Goal: Task Accomplishment & Management: Use online tool/utility

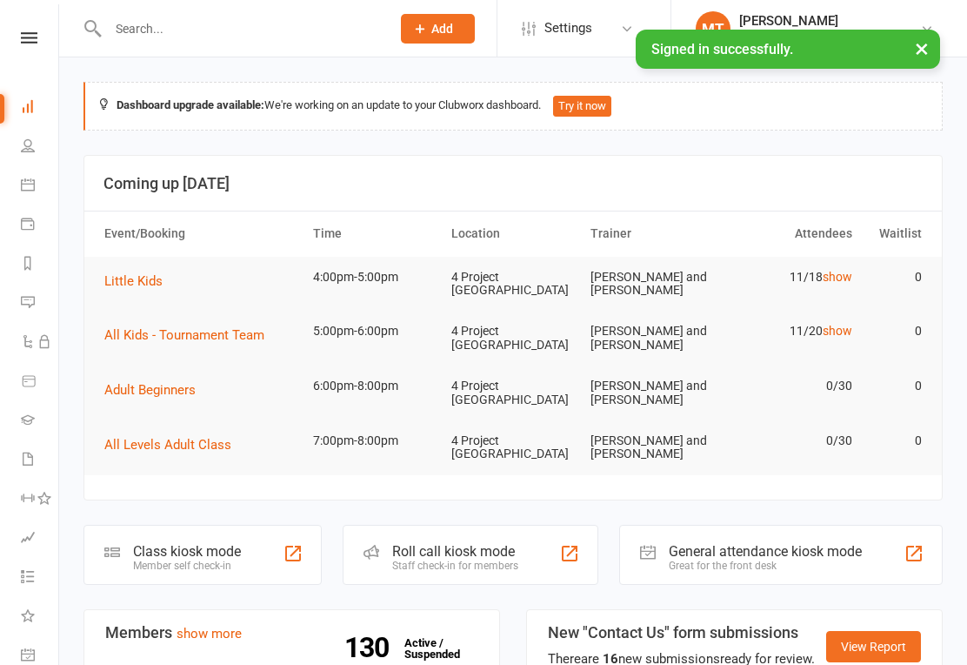
click at [18, 41] on link at bounding box center [29, 37] width 62 height 11
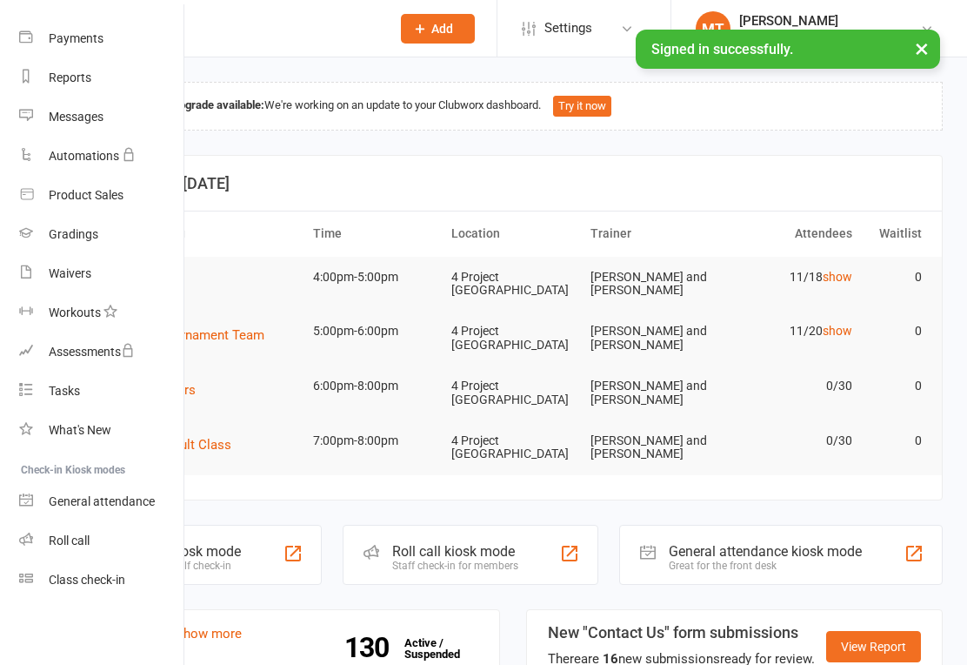
scroll to position [172, 2]
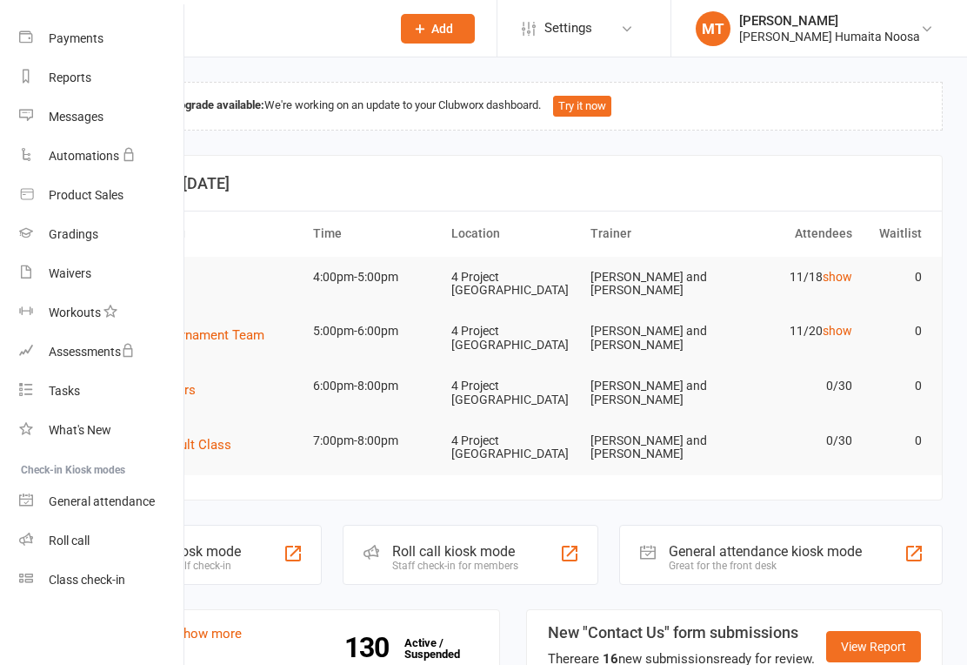
click at [75, 581] on div "Class check-in" at bounding box center [87, 579] width 77 height 14
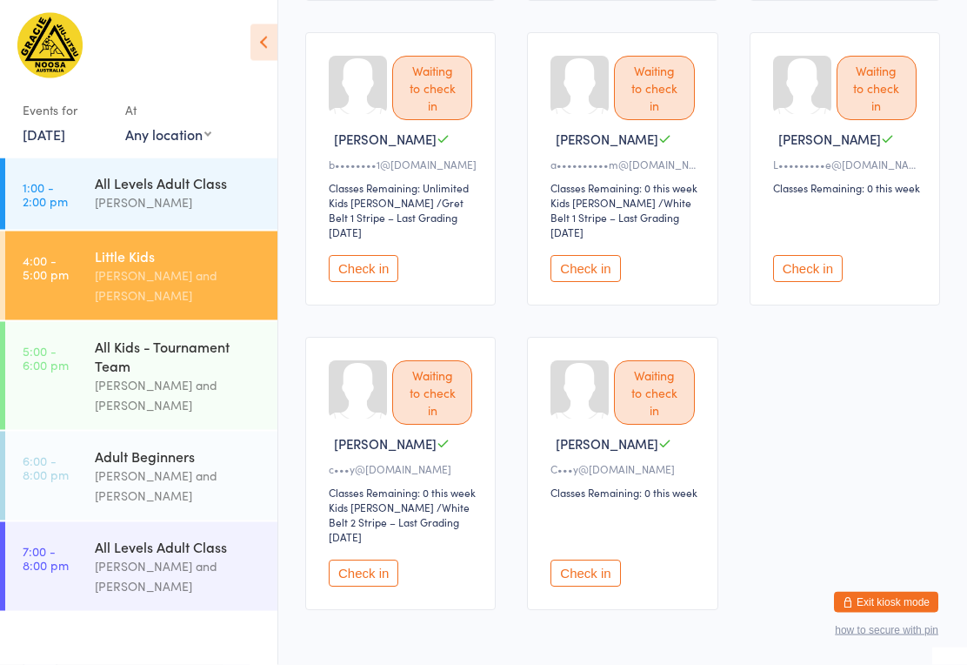
scroll to position [818, 0]
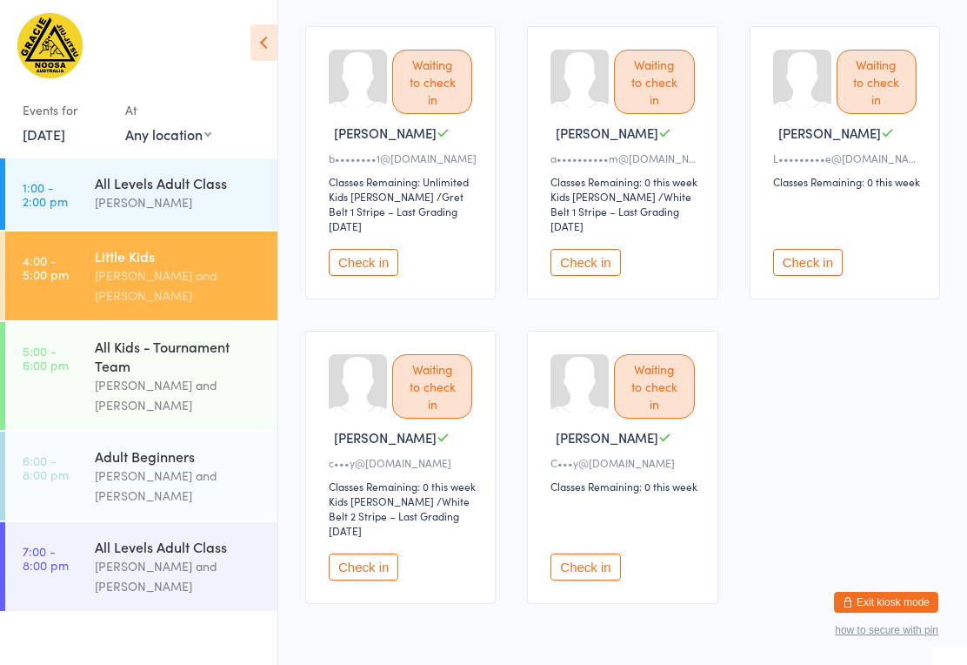
click at [83, 402] on link "5:00 - 6:00 pm All Kids - Tournament Team Monika Tritton and William Tritton" at bounding box center [141, 376] width 272 height 108
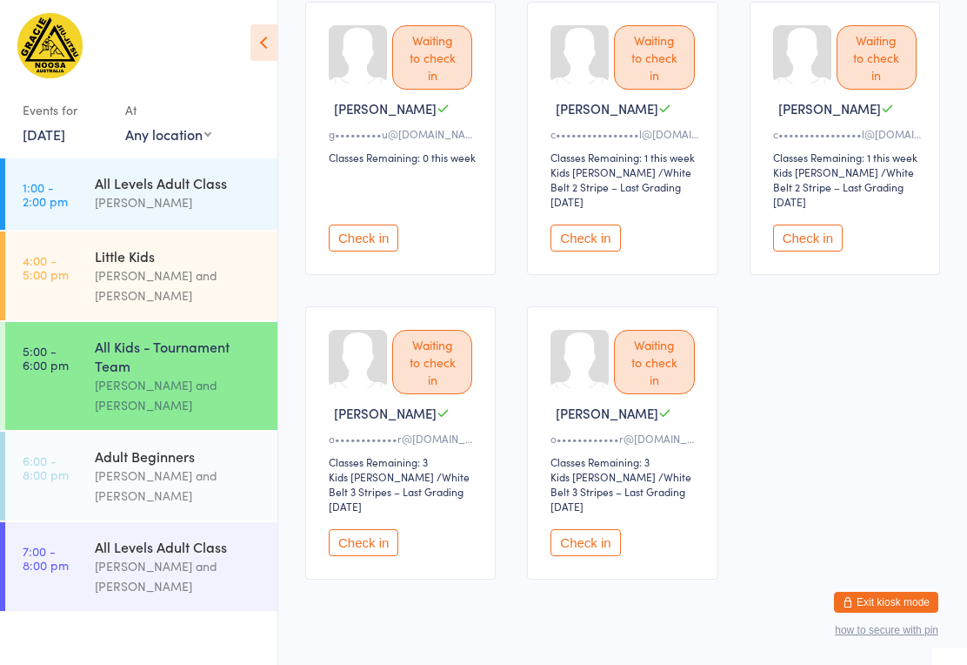
scroll to position [871, 0]
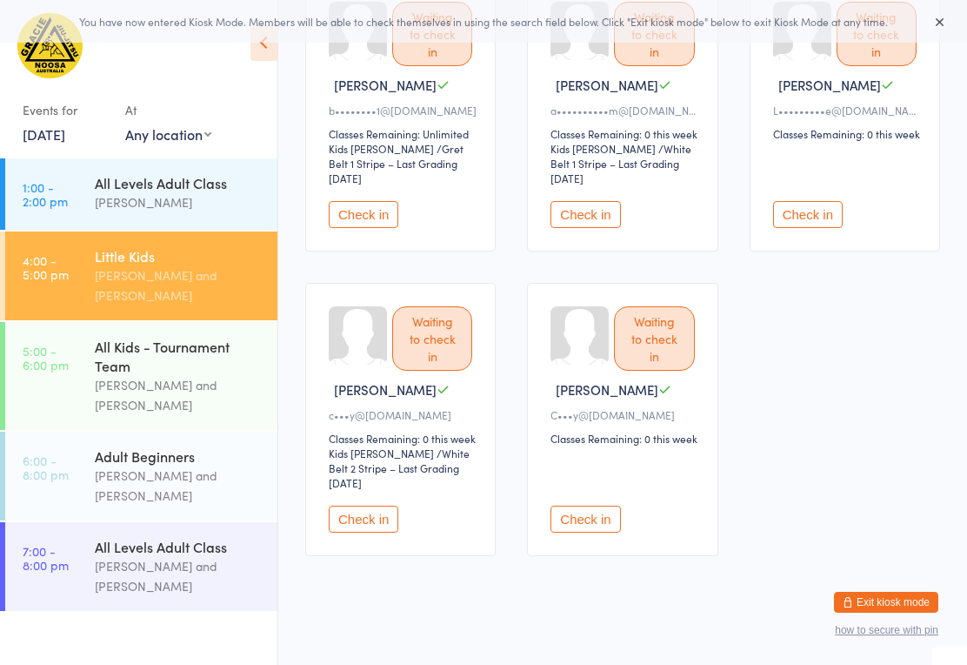
scroll to position [871, 0]
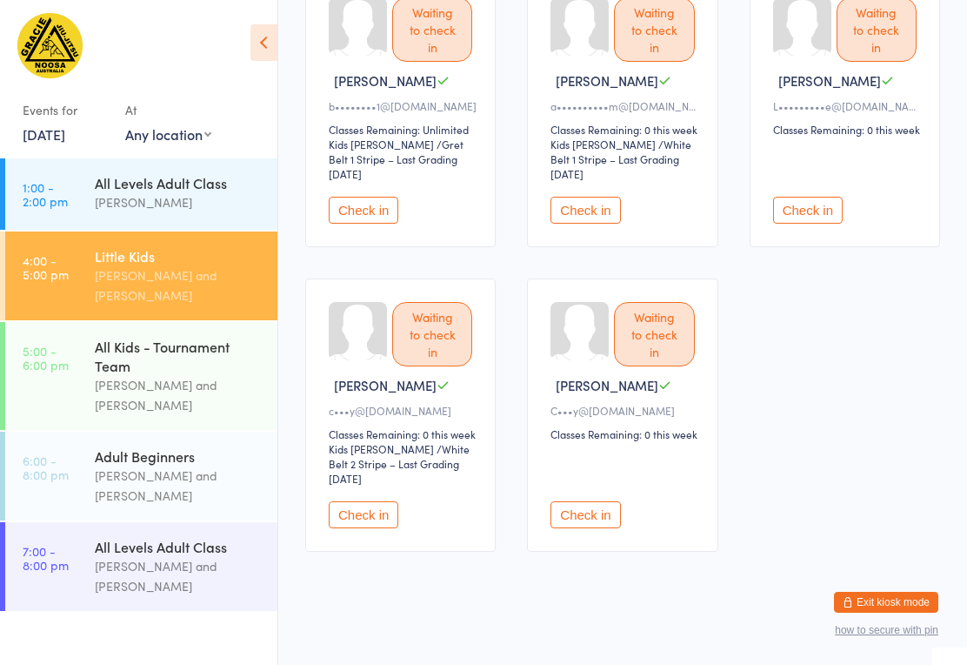
click at [116, 386] on div "[PERSON_NAME] and [PERSON_NAME]" at bounding box center [179, 395] width 168 height 40
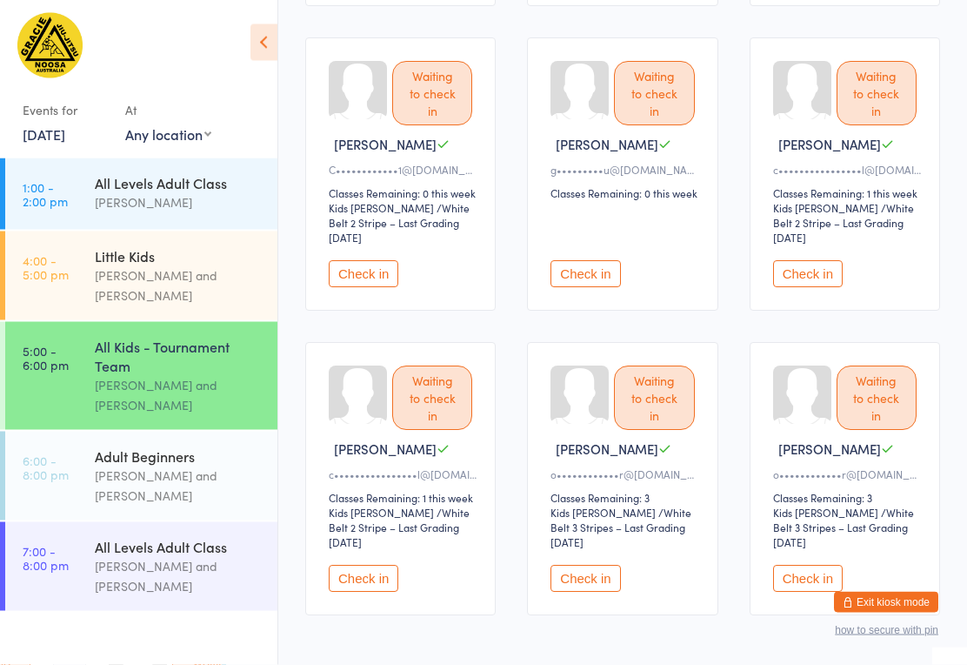
scroll to position [558, 0]
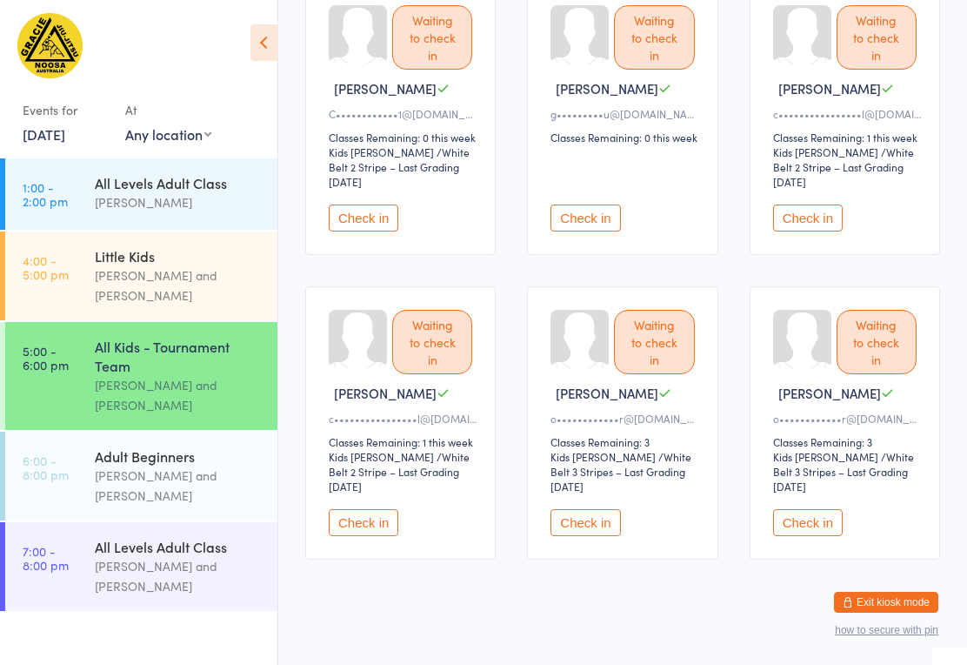
click at [90, 284] on link "4:00 - 5:00 pm Little Kids Monika Tritton and William Tritton" at bounding box center [141, 275] width 272 height 89
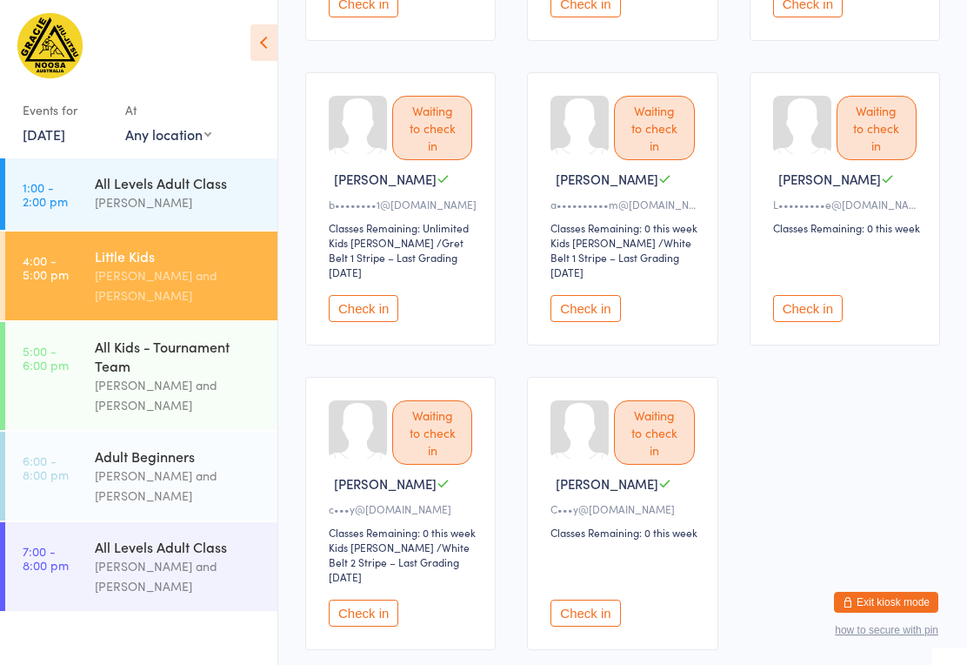
scroll to position [785, 0]
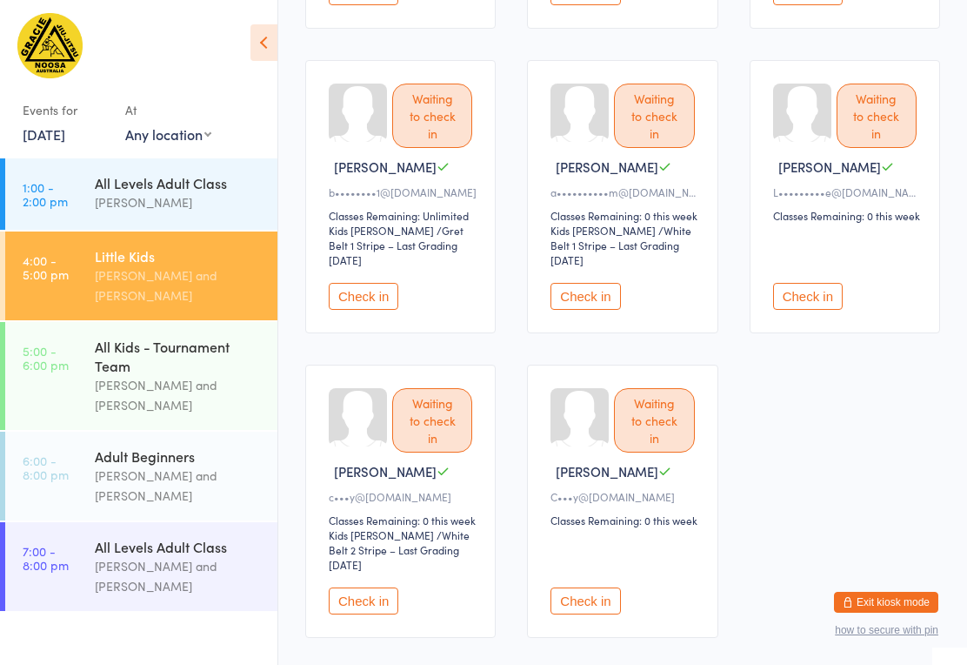
click at [112, 372] on div "All Kids - Tournament Team" at bounding box center [179, 356] width 168 height 38
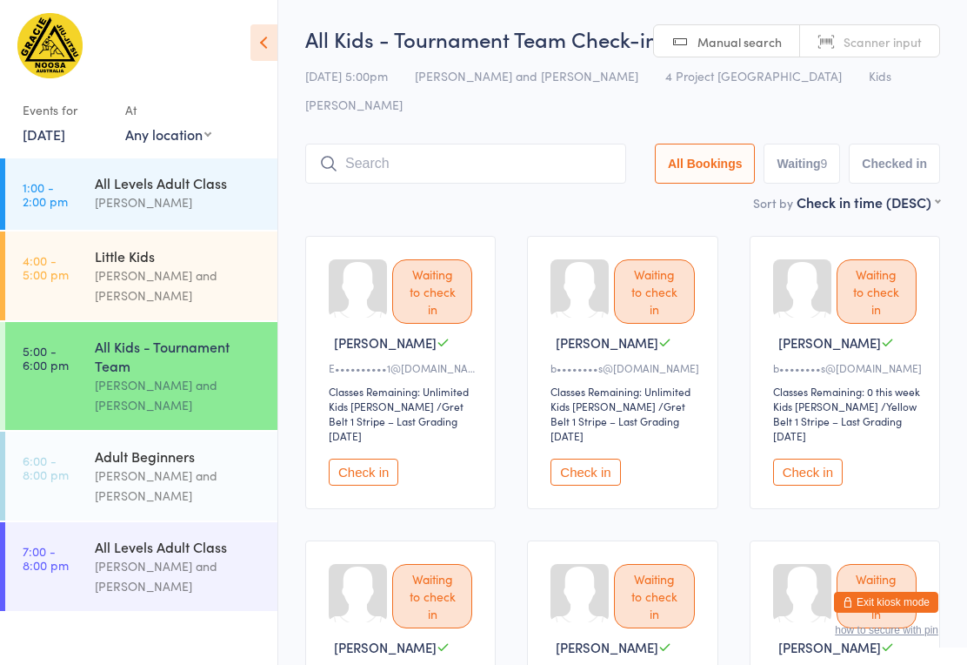
click at [155, 262] on div "Little Kids" at bounding box center [179, 255] width 168 height 19
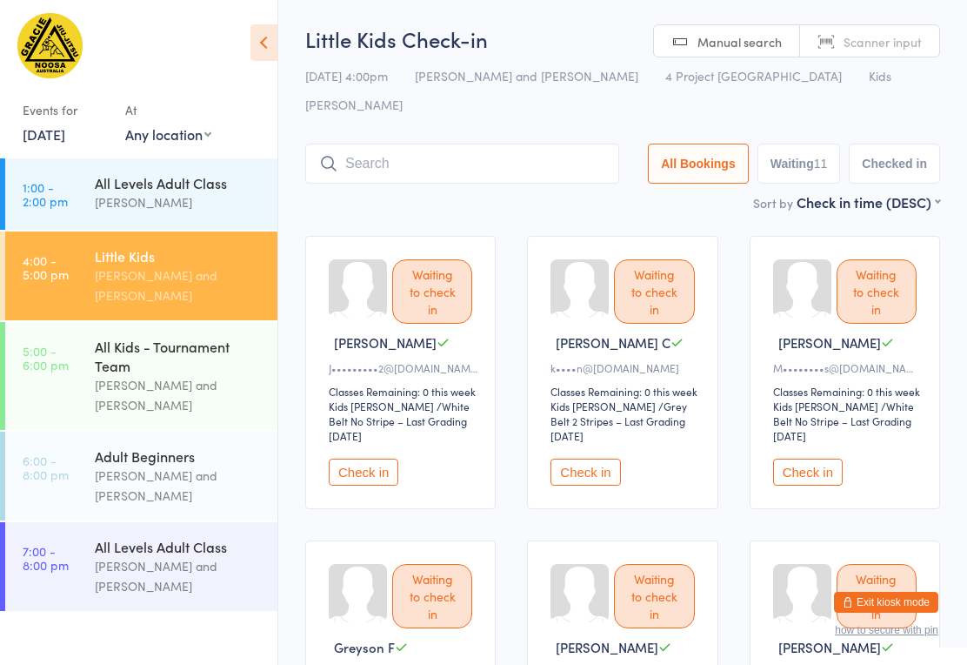
click at [415, 144] on input "search" at bounding box center [462, 164] width 314 height 40
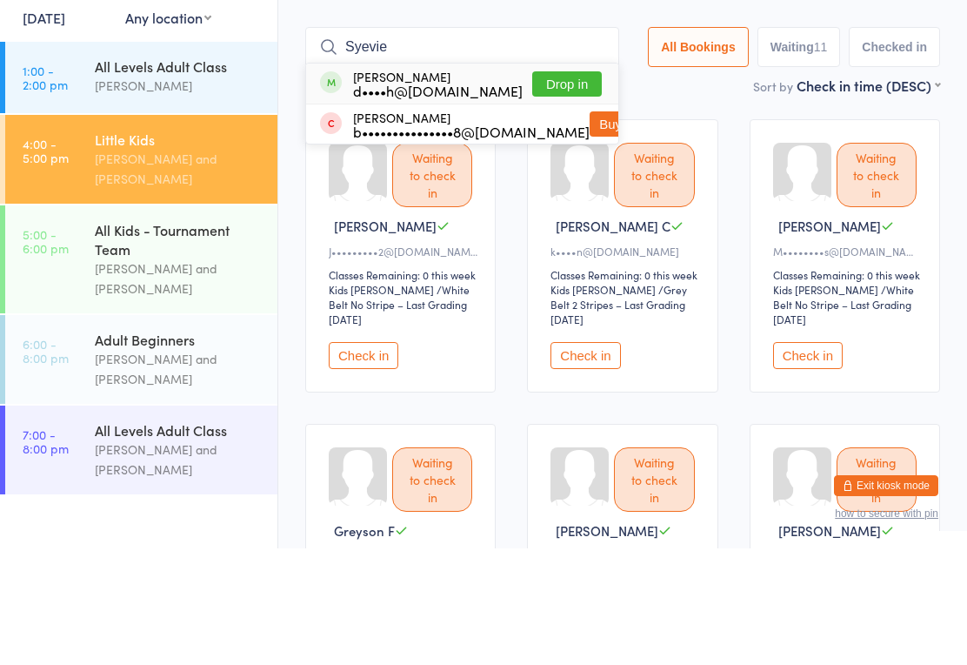
type input "Syevie"
click at [568, 188] on button "Drop in" at bounding box center [567, 200] width 70 height 25
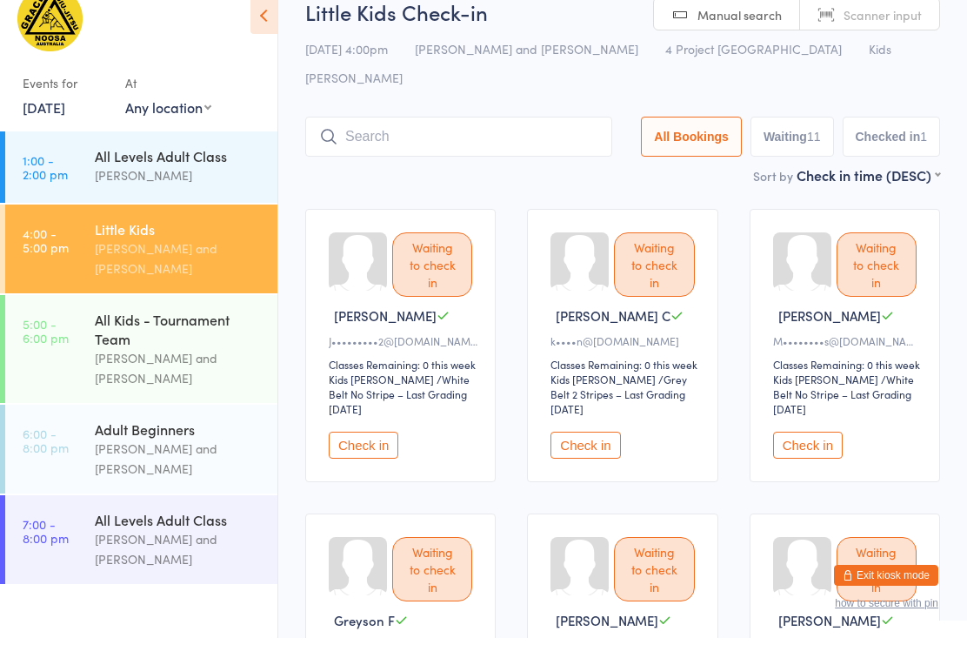
scroll to position [27, 0]
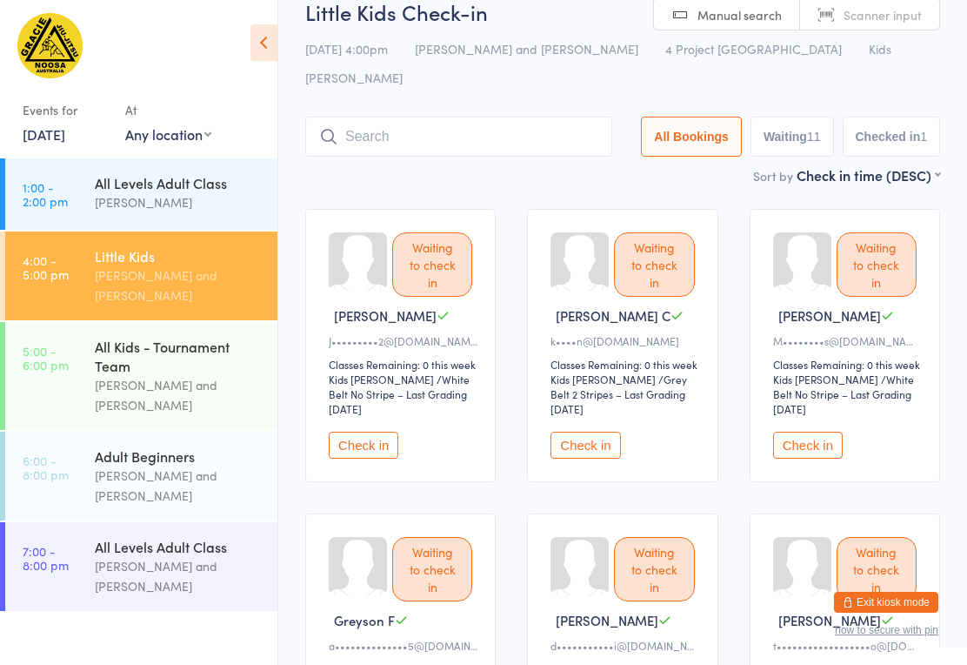
click at [586, 431] on button "Check in" at bounding box center [586, 444] width 70 height 27
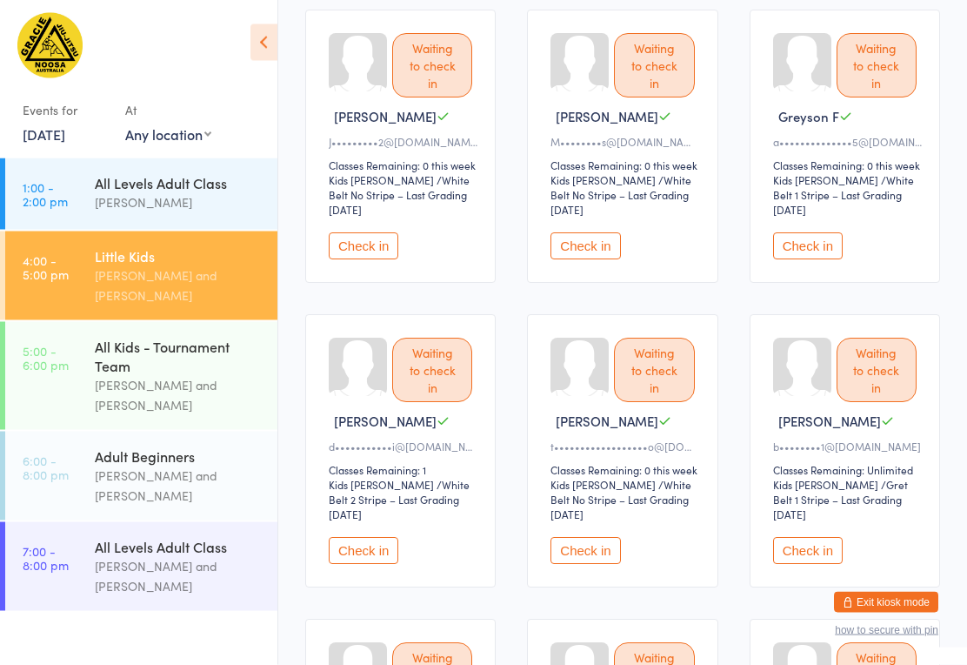
click at [376, 538] on button "Check in" at bounding box center [364, 551] width 70 height 27
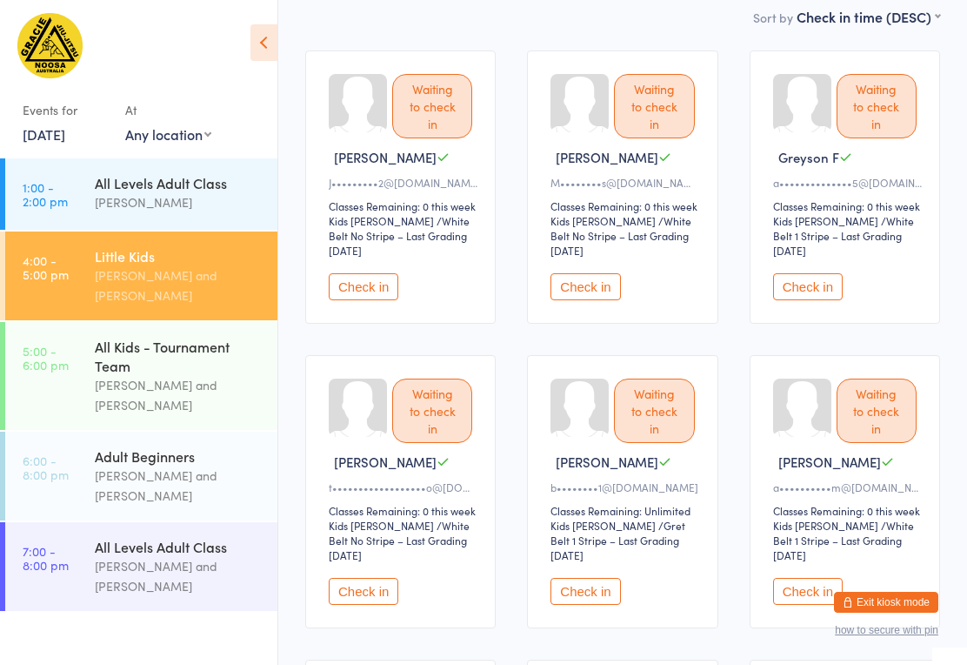
scroll to position [0, 0]
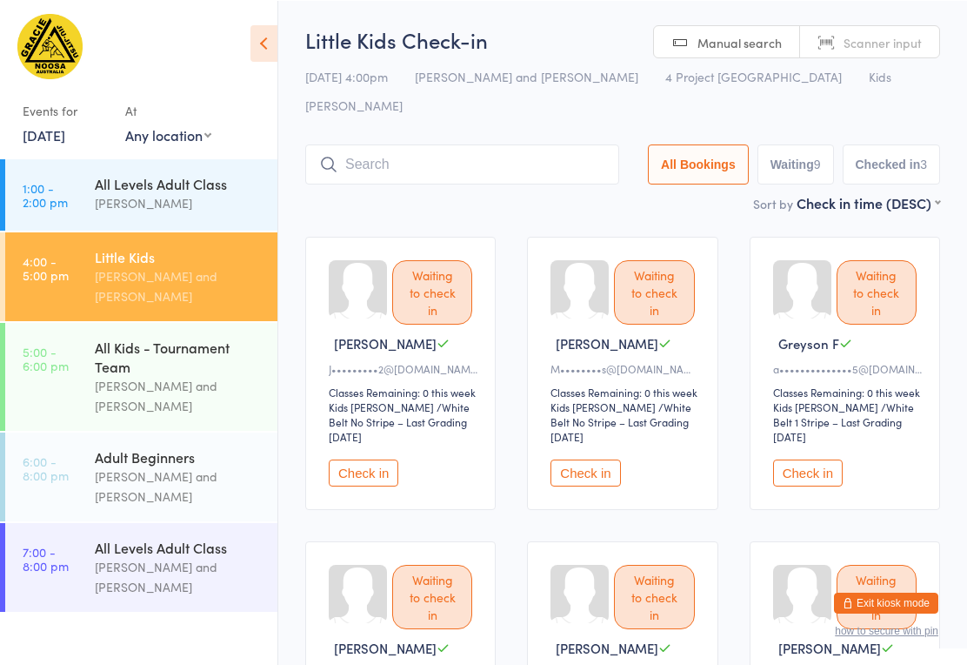
click at [447, 144] on input "search" at bounding box center [462, 164] width 314 height 40
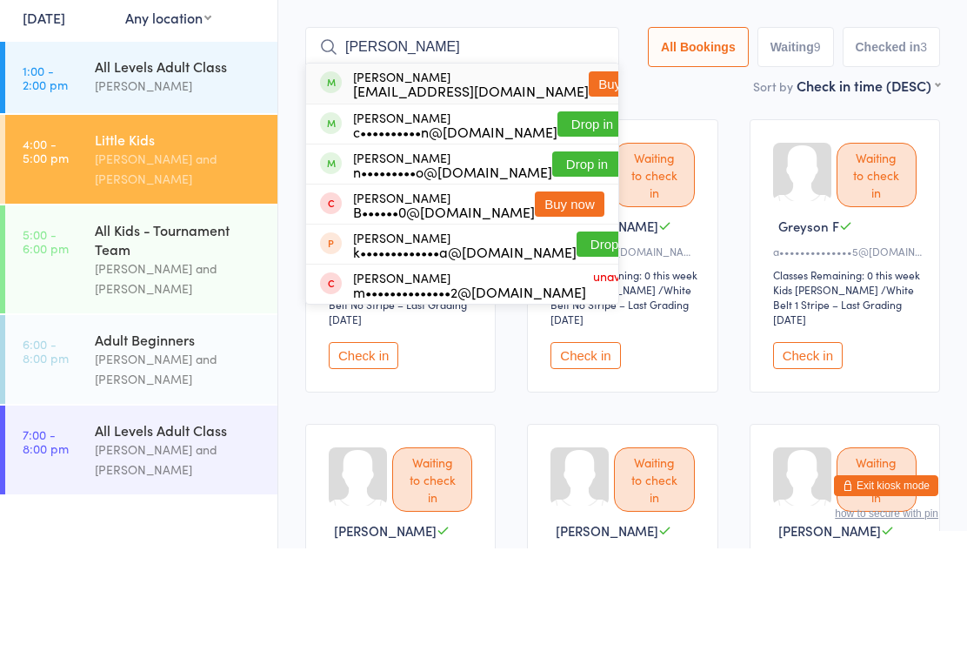
type input "Kai"
click at [565, 228] on button "Drop in" at bounding box center [593, 240] width 70 height 25
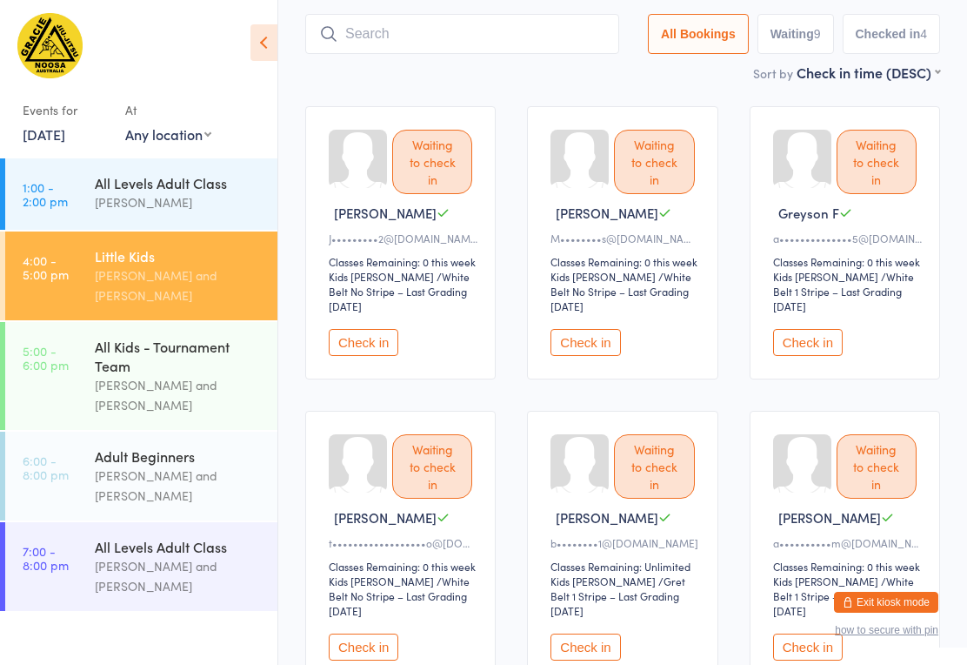
scroll to position [127, 0]
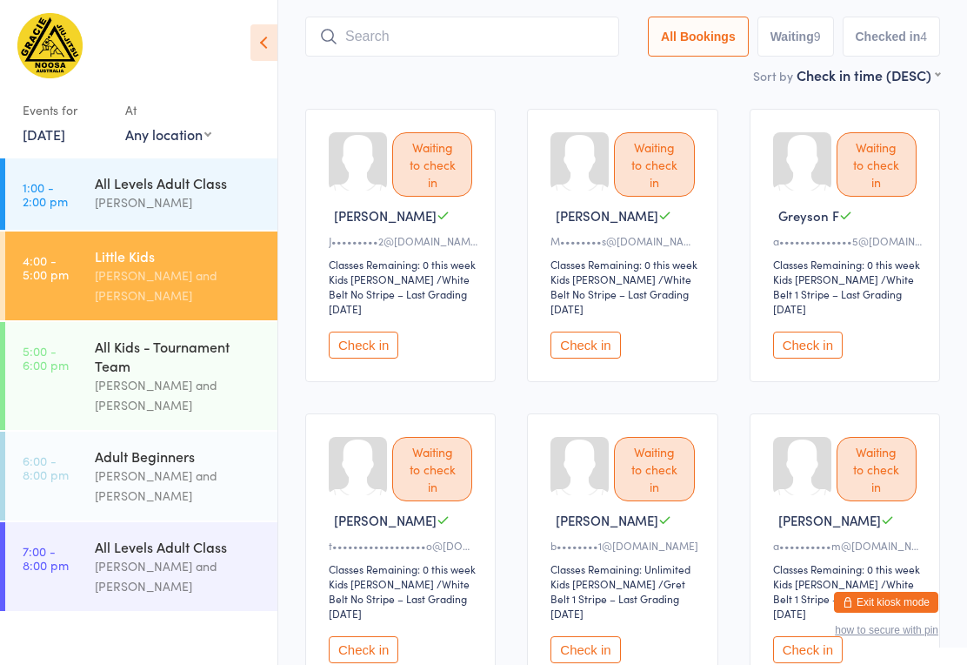
click at [802, 333] on button "Check in" at bounding box center [808, 344] width 70 height 27
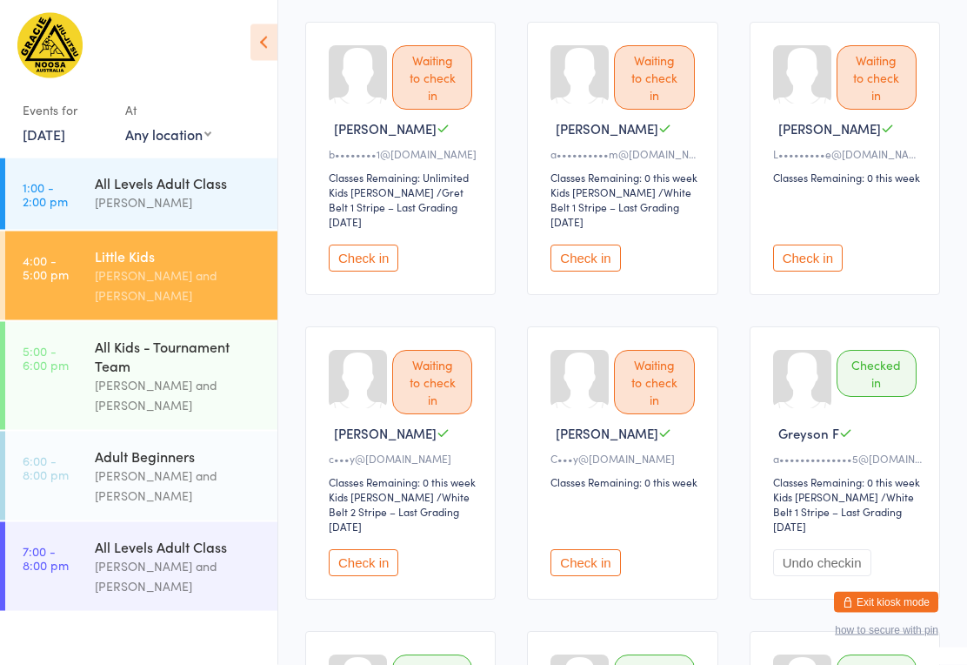
scroll to position [518, 0]
click at [591, 246] on button "Check in" at bounding box center [586, 257] width 70 height 27
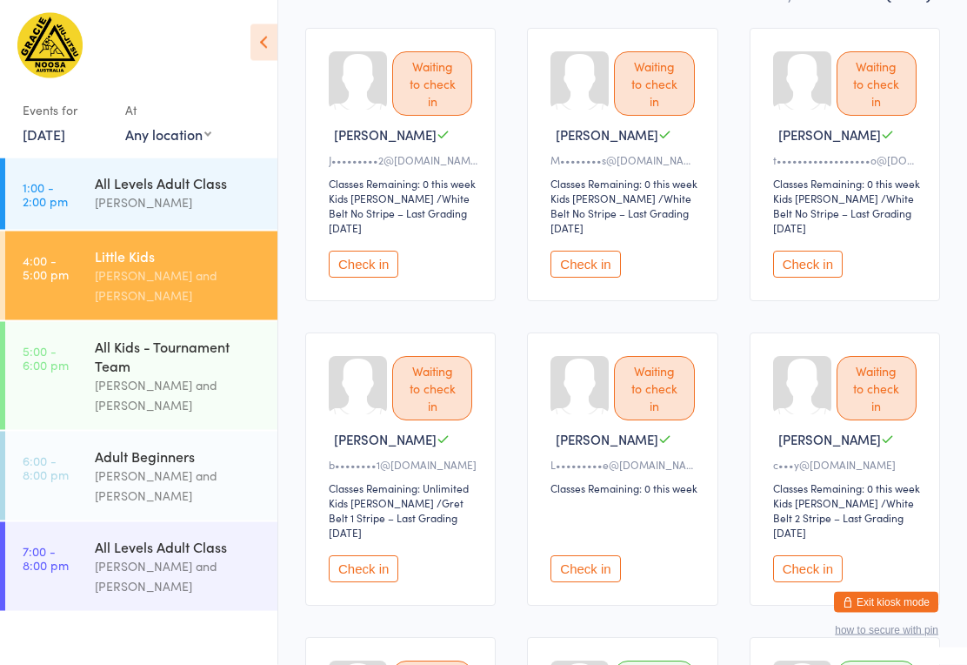
scroll to position [206, 0]
click at [588, 252] on button "Check in" at bounding box center [586, 265] width 70 height 27
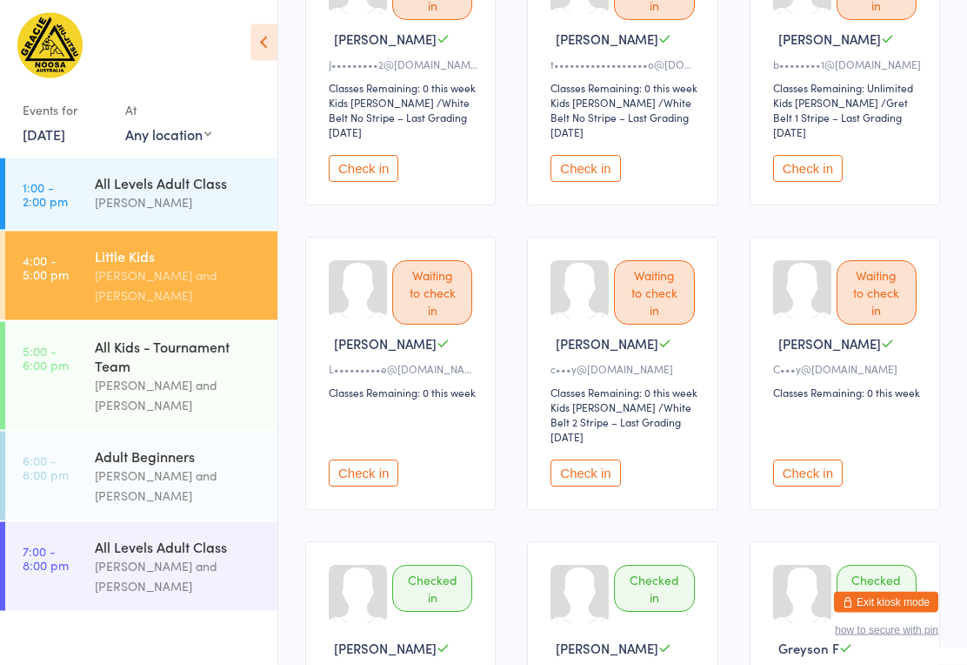
scroll to position [306, 0]
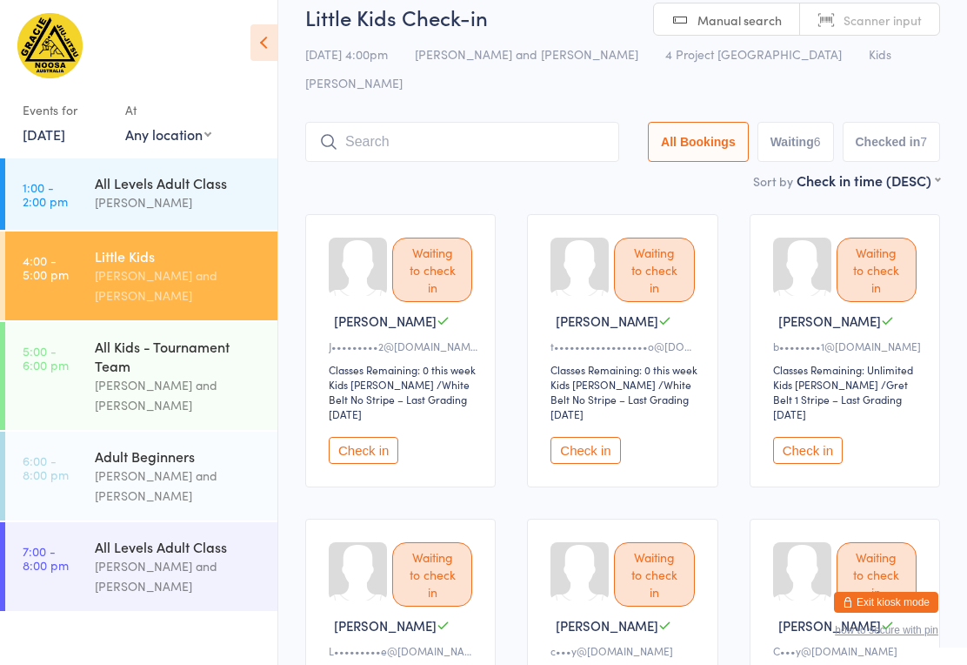
click at [501, 122] on input "search" at bounding box center [462, 142] width 314 height 40
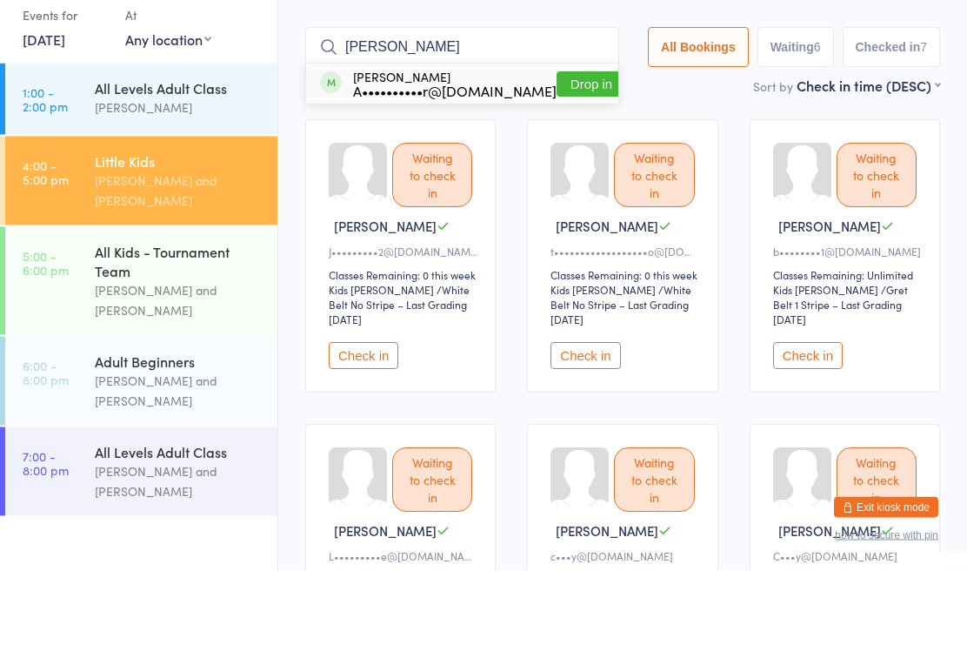
type input "Ned"
click at [557, 167] on button "Drop in" at bounding box center [592, 179] width 70 height 25
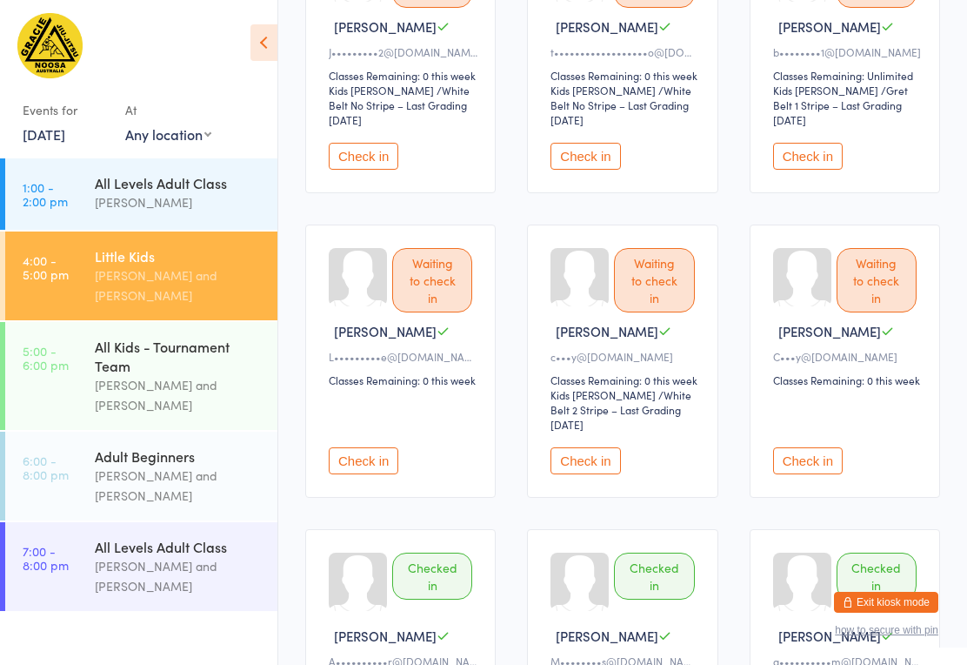
scroll to position [339, 0]
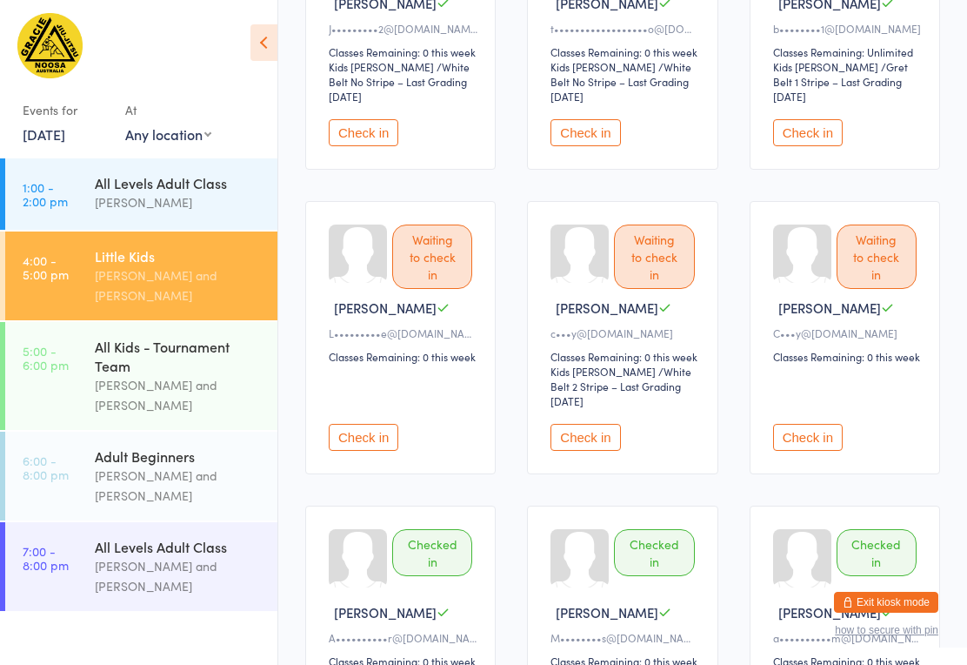
click at [595, 439] on button "Check in" at bounding box center [586, 437] width 70 height 27
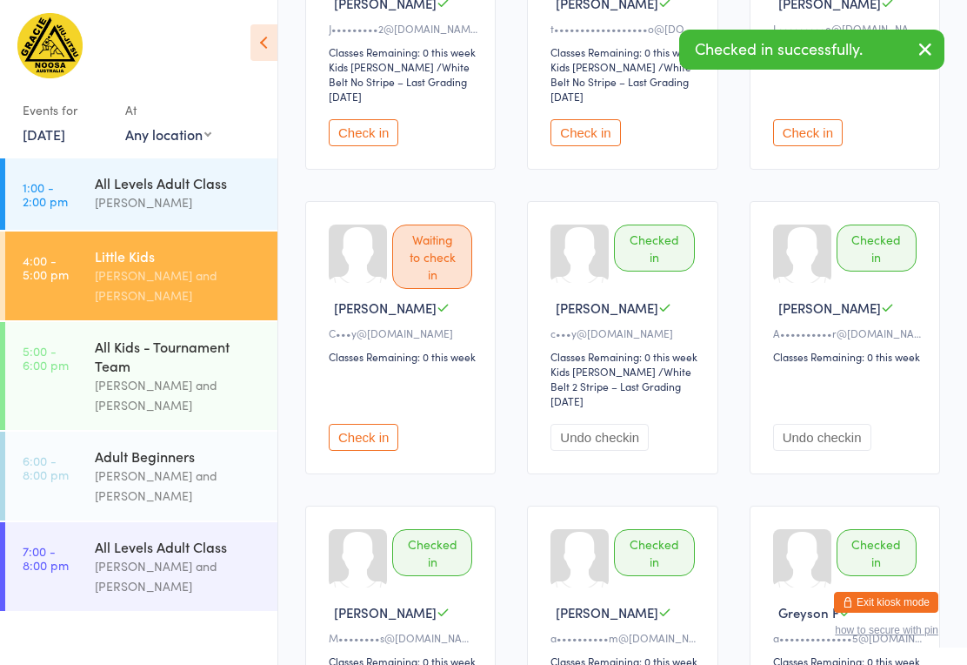
click at [350, 440] on button "Check in" at bounding box center [364, 437] width 70 height 27
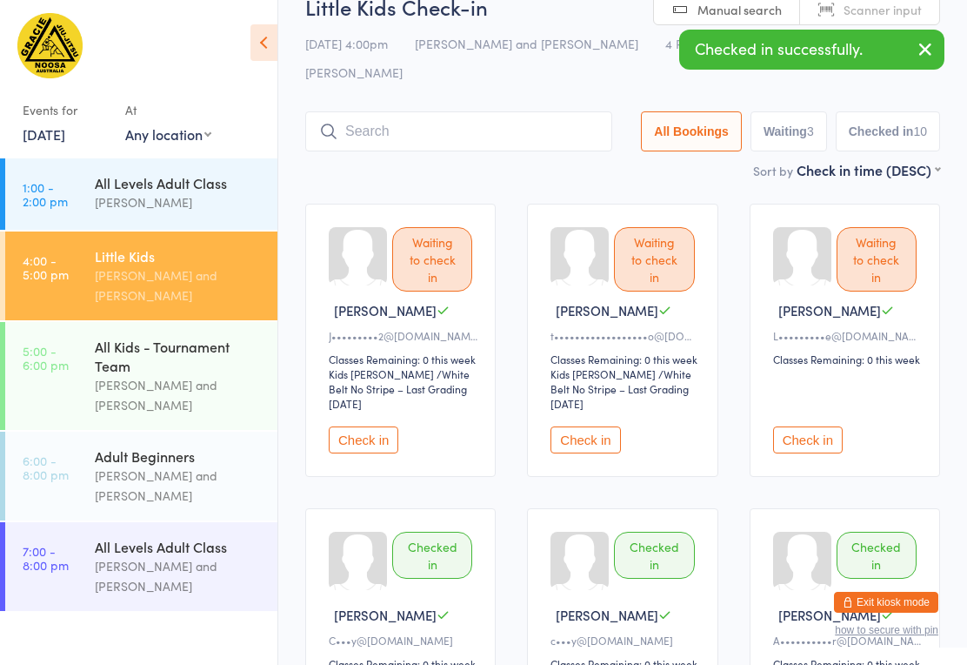
scroll to position [0, 0]
